Goal: Information Seeking & Learning: Learn about a topic

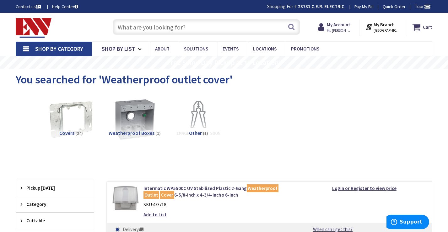
click at [228, 27] on input "text" at bounding box center [207, 27] width 188 height 16
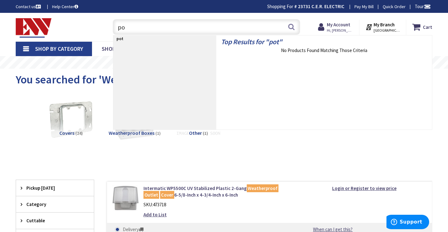
type input "p"
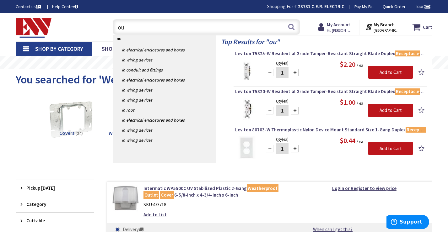
type input "o"
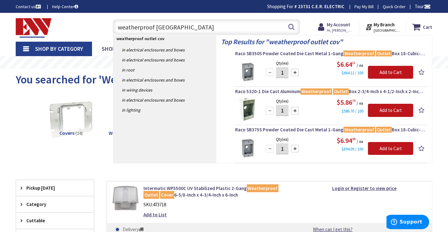
type input "weatherproof outlet cover"
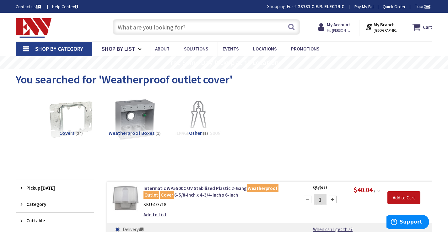
click at [196, 26] on input "text" at bounding box center [207, 27] width 188 height 16
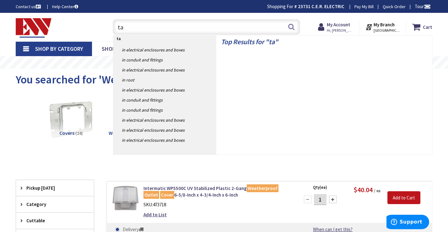
type input "t"
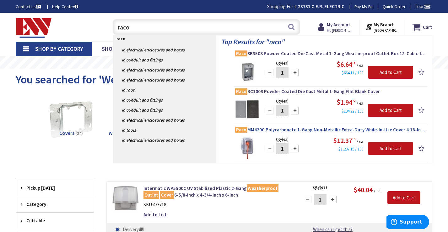
type input "raco"
click at [302, 130] on span "Raco MM420C Polycarbonate 1-Gang Non-Metallic Extra-Duty While-In-Use Cover 4.1…" at bounding box center [330, 130] width 191 height 6
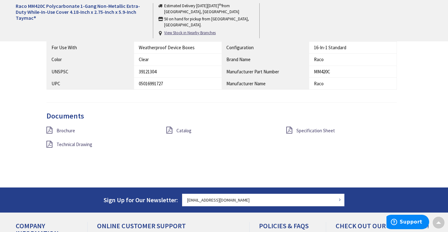
scroll to position [450, 0]
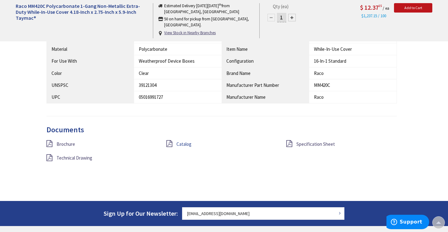
click at [182, 141] on span "Catalog" at bounding box center [183, 144] width 15 height 6
click at [66, 141] on span "Brochure" at bounding box center [65, 144] width 19 height 6
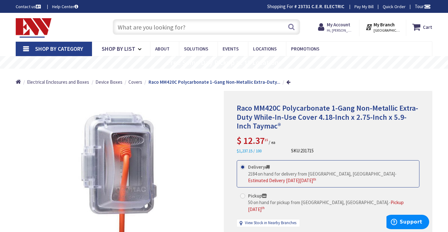
scroll to position [0, 0]
click at [254, 29] on input "text" at bounding box center [207, 27] width 188 height 16
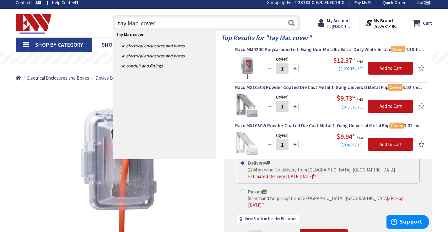
scroll to position [4, 0]
type input "tay Mac cover"
click at [300, 126] on span "Raco MX1050W Powder Coated Die Cast Metal 1-Gang Universal Metal Flip Cover 3.0…" at bounding box center [330, 126] width 191 height 6
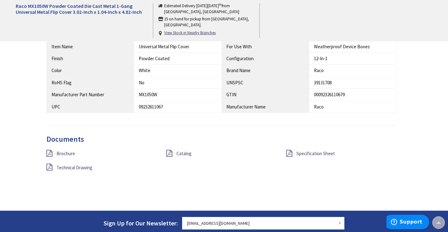
scroll to position [406, 0]
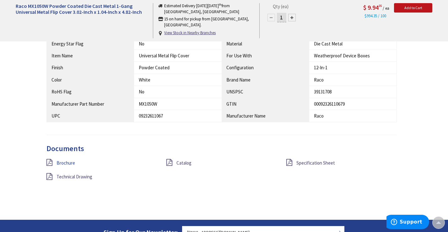
click at [70, 160] on span "Brochure" at bounding box center [65, 163] width 19 height 6
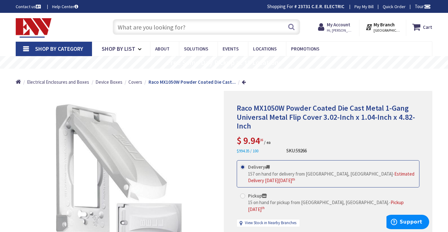
scroll to position [0, 0]
click at [196, 26] on input "text" at bounding box center [207, 27] width 188 height 16
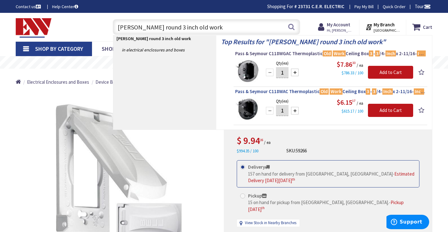
type input "Slater round 3 inch old work"
click at [303, 91] on span "Pass & Seymour C118WAC Thermoplastic Old Work Ceiling Box 3 - 3 /4- Inch x 2-11…" at bounding box center [330, 92] width 191 height 6
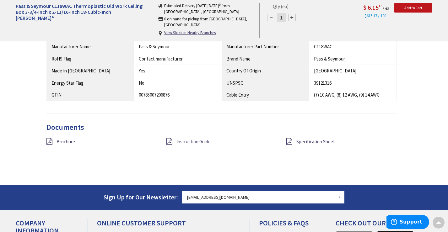
scroll to position [458, 0]
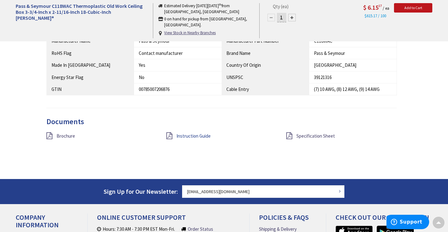
click at [191, 133] on span "Instruction Guide" at bounding box center [193, 136] width 34 height 6
